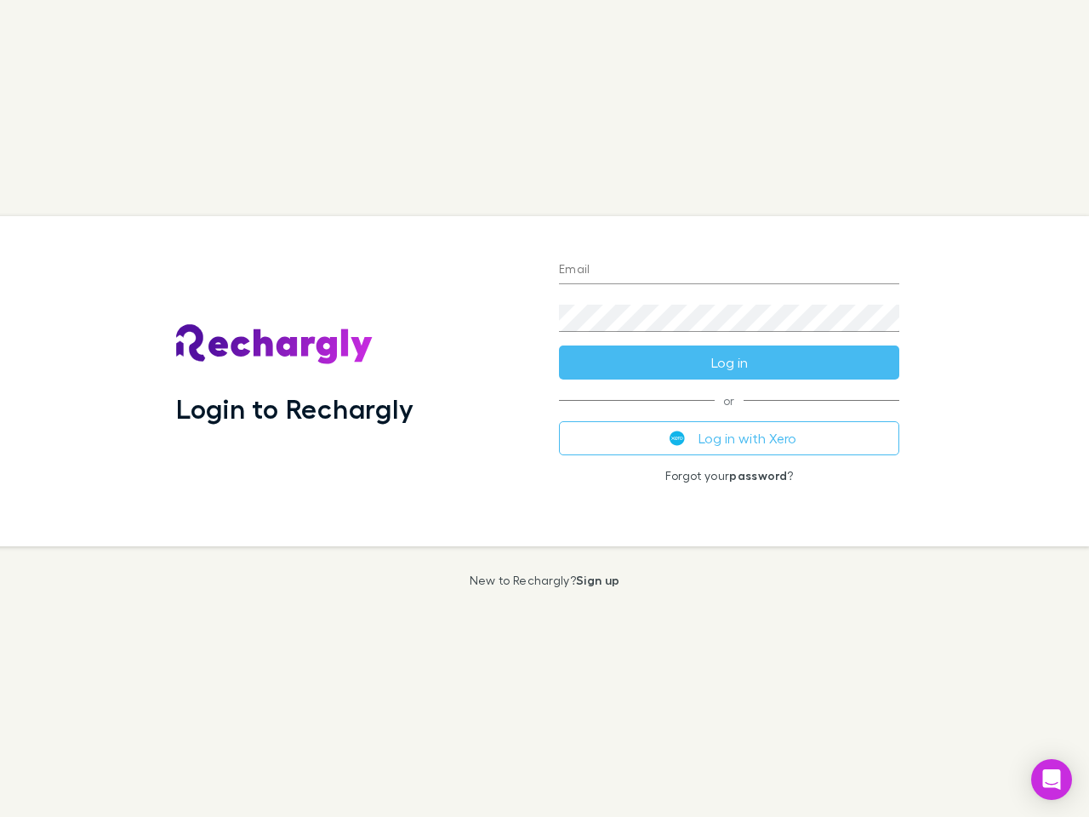
click at [545, 409] on div "Login to Rechargly" at bounding box center [354, 381] width 383 height 330
click at [729, 271] on input "Email" at bounding box center [729, 270] width 340 height 27
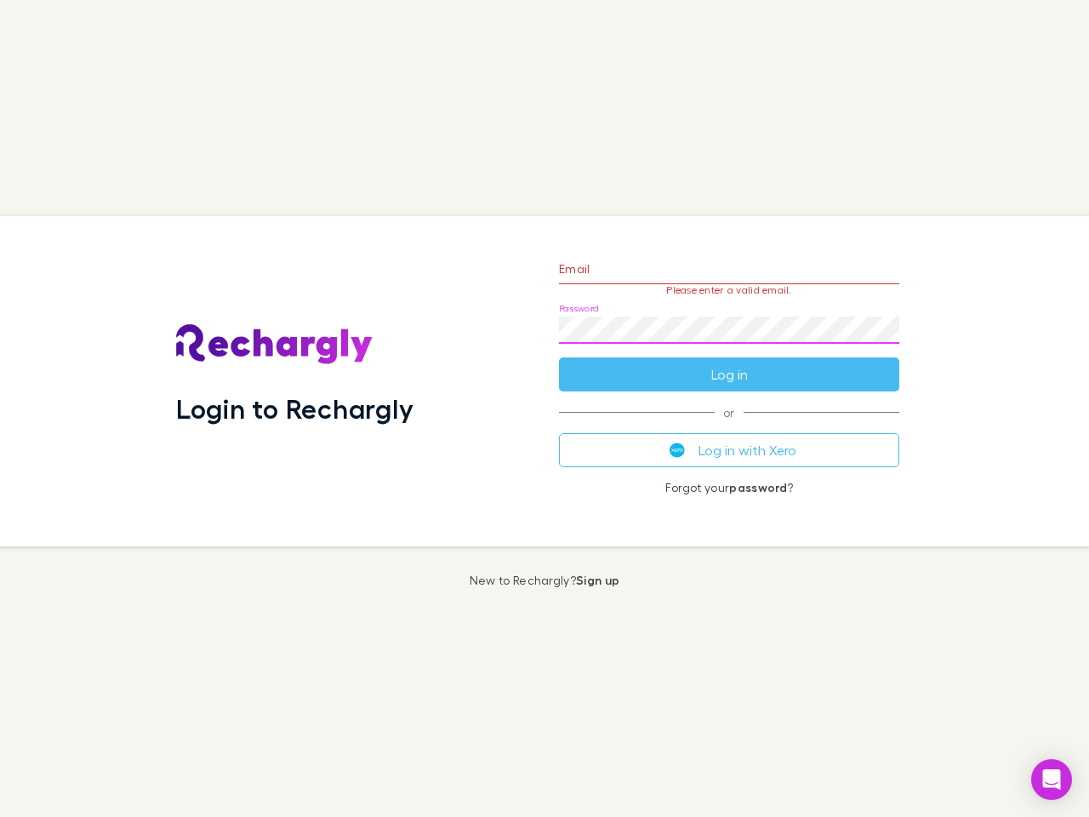
click at [729, 363] on form "Email Please enter a valid email. Password Log in" at bounding box center [729, 317] width 340 height 148
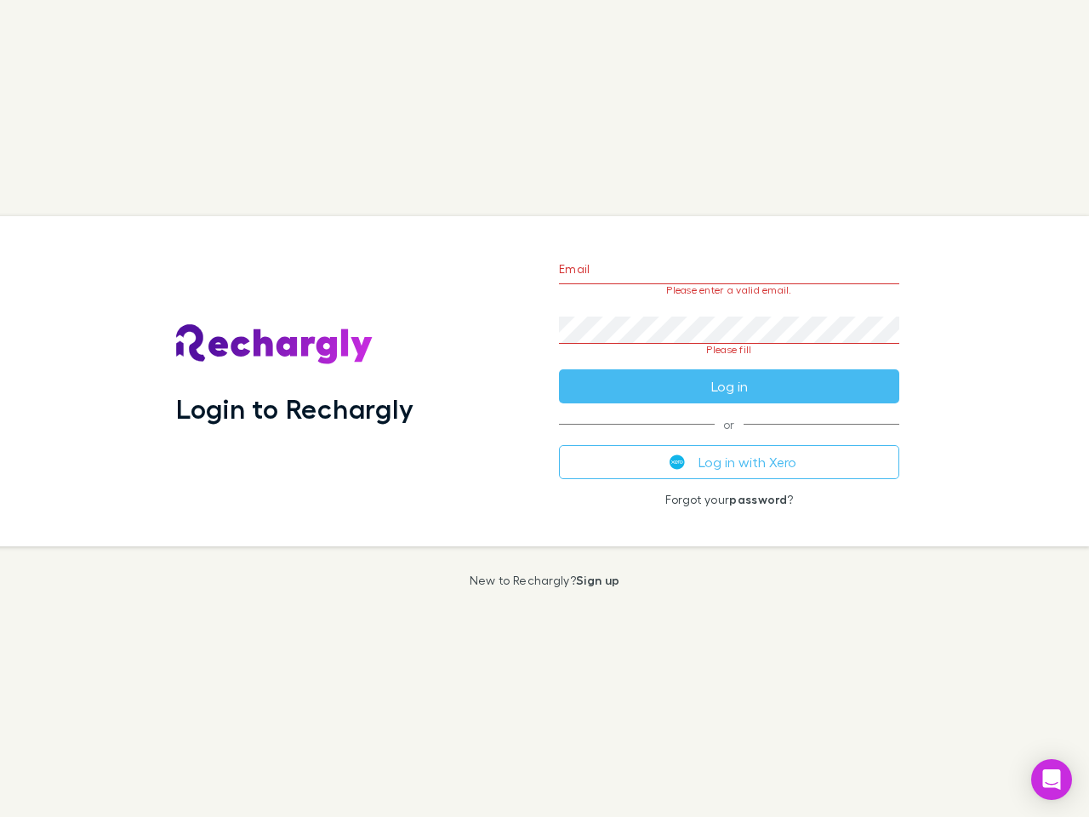
click at [729, 438] on div "Email Please enter a valid email. Password Please fill Log in or Log in with Xe…" at bounding box center [730, 381] width 368 height 330
click at [1052, 780] on icon "Open Intercom Messenger" at bounding box center [1052, 779] width 18 height 20
